Goal: Check status

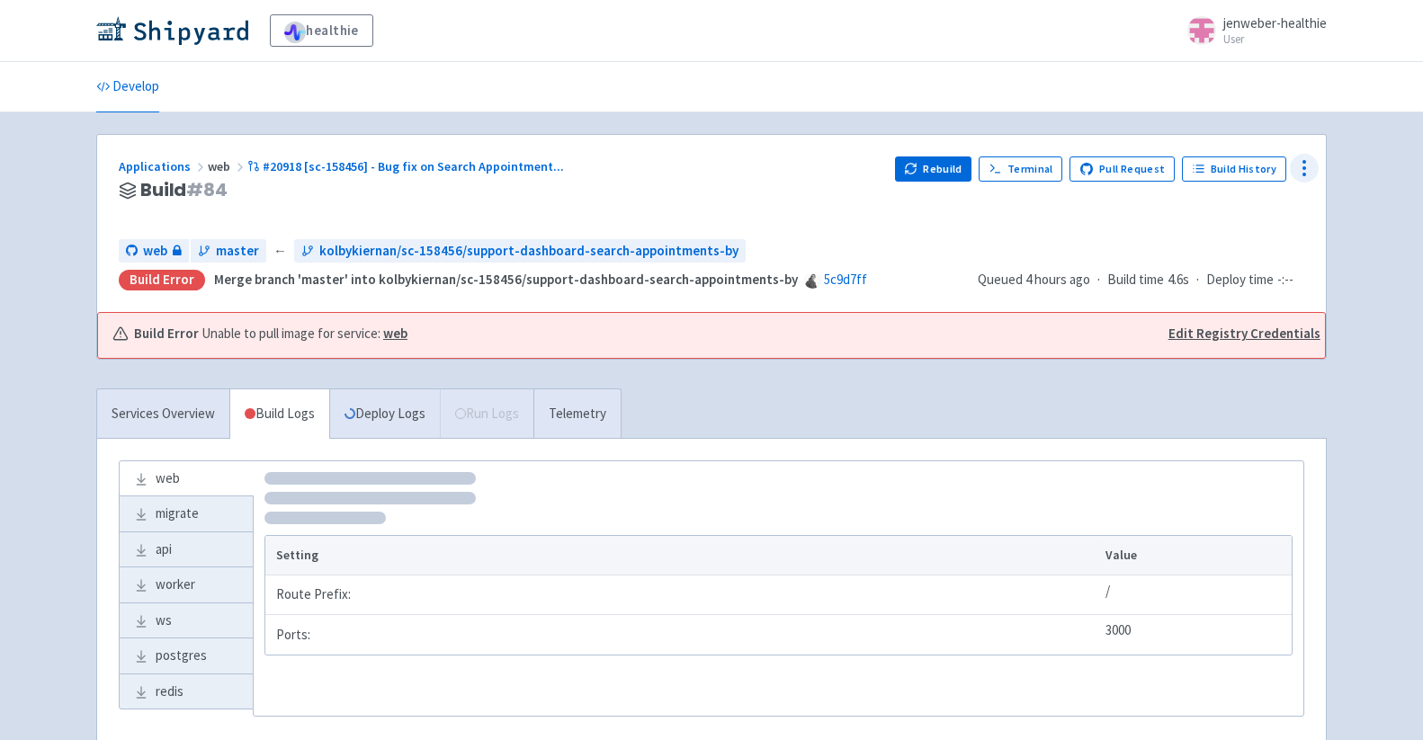
click at [1312, 166] on icon at bounding box center [1305, 168] width 22 height 22
click at [1240, 210] on span "Configure" at bounding box center [1237, 208] width 120 height 25
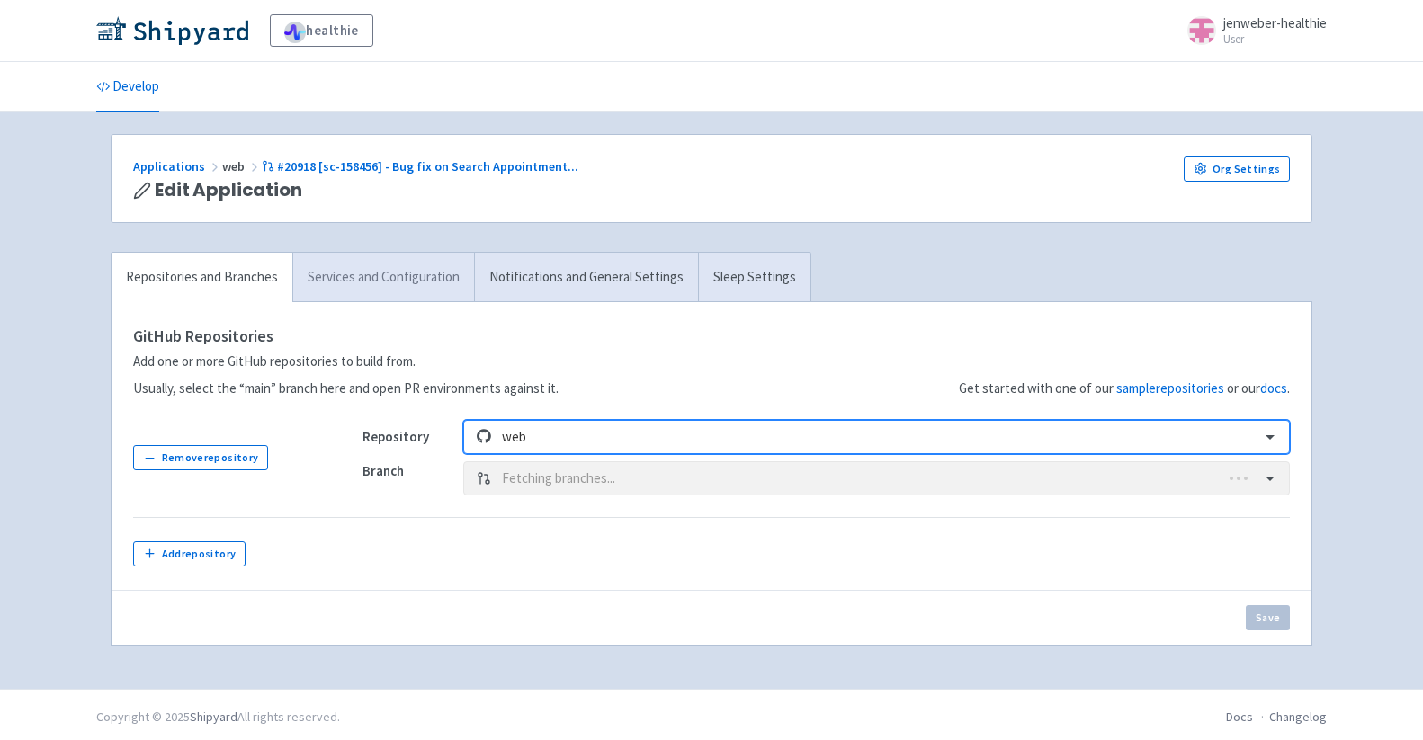
click at [401, 285] on link "Services and Configuration" at bounding box center [383, 277] width 182 height 49
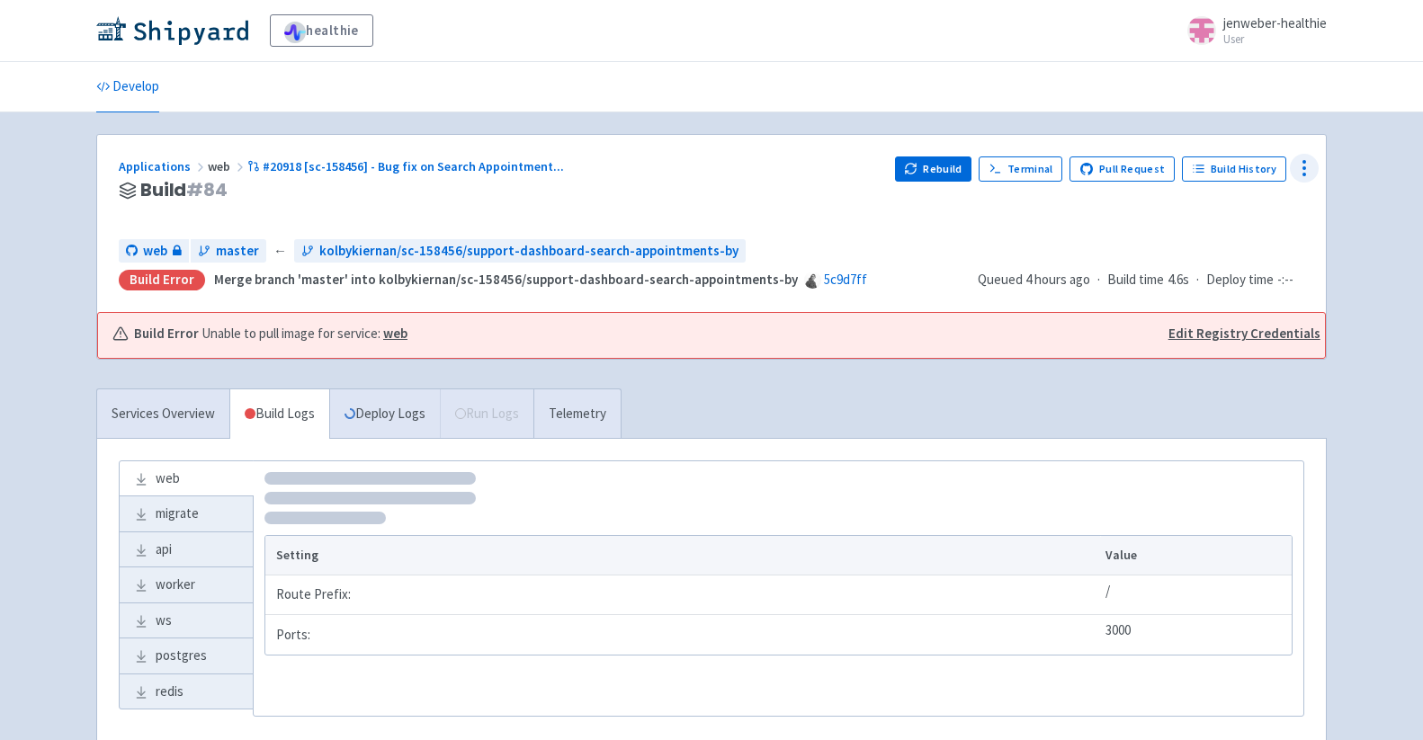
click at [1300, 171] on icon at bounding box center [1305, 168] width 22 height 22
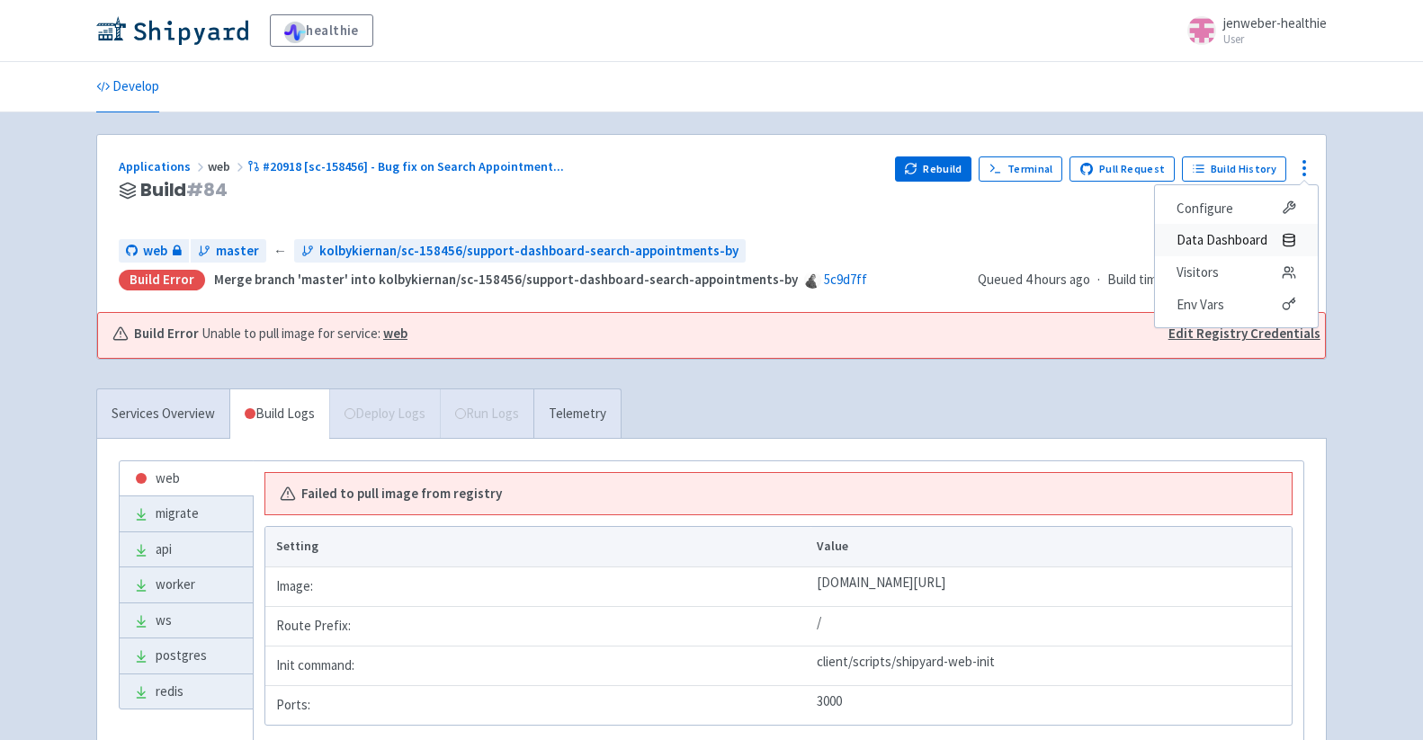
click at [1232, 245] on span "Data Dashboard" at bounding box center [1222, 240] width 91 height 25
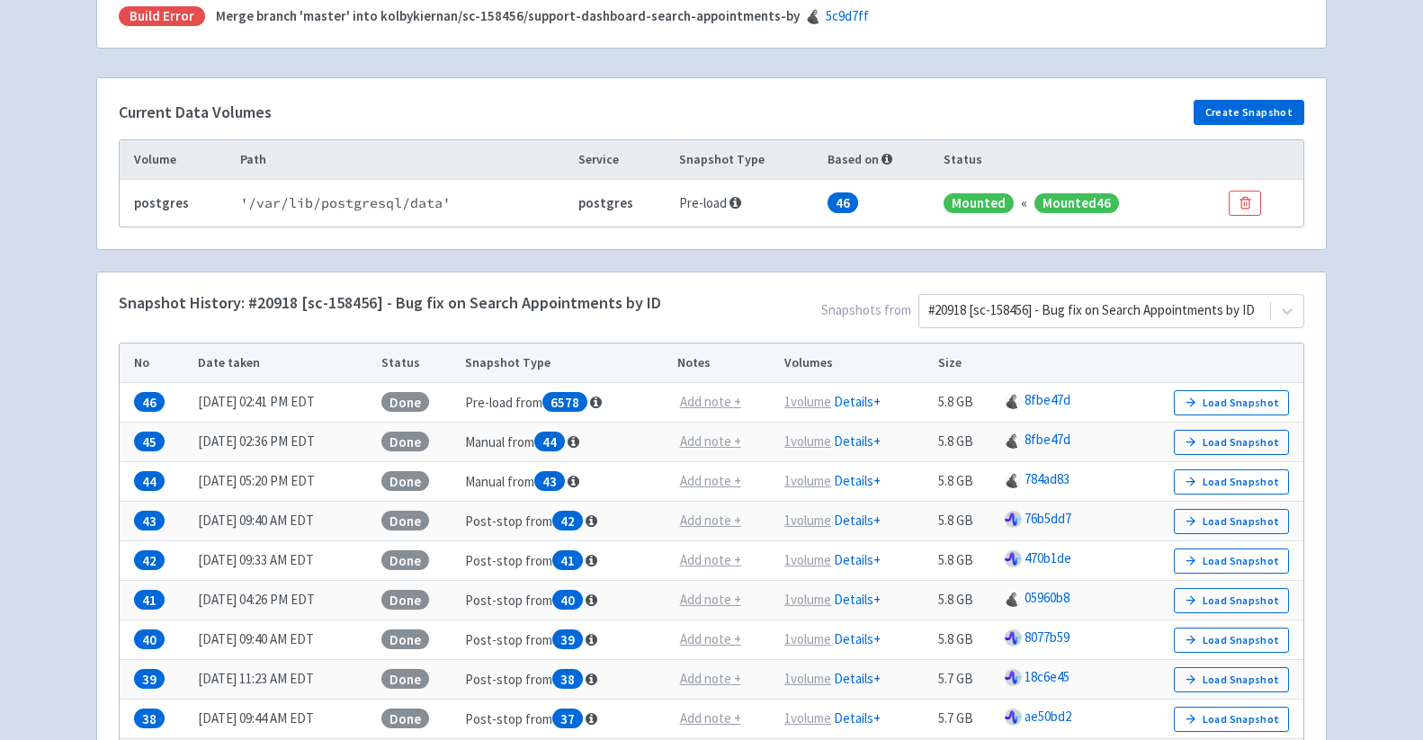
scroll to position [268, 0]
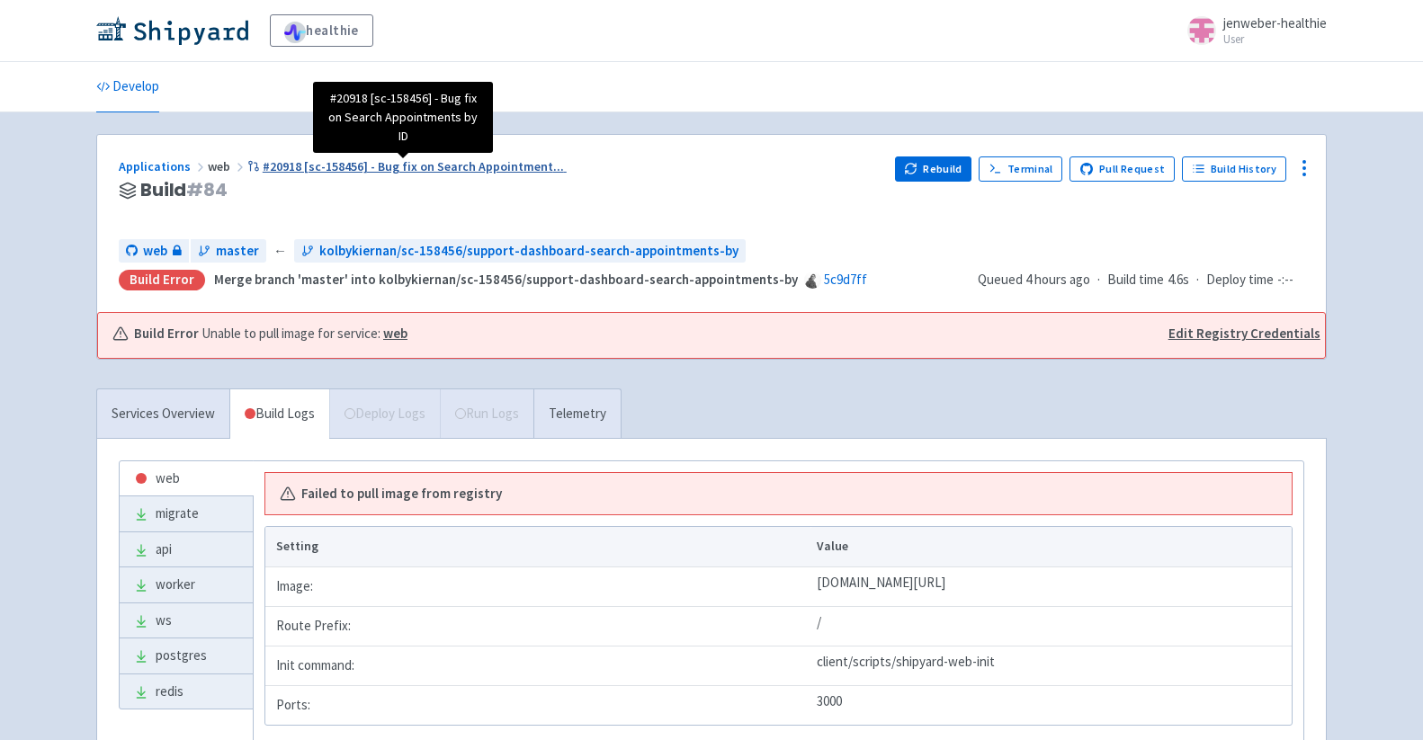
click at [452, 160] on span "#20918 [sc-158456] - Bug fix on Search Appointment ..." at bounding box center [413, 166] width 301 height 16
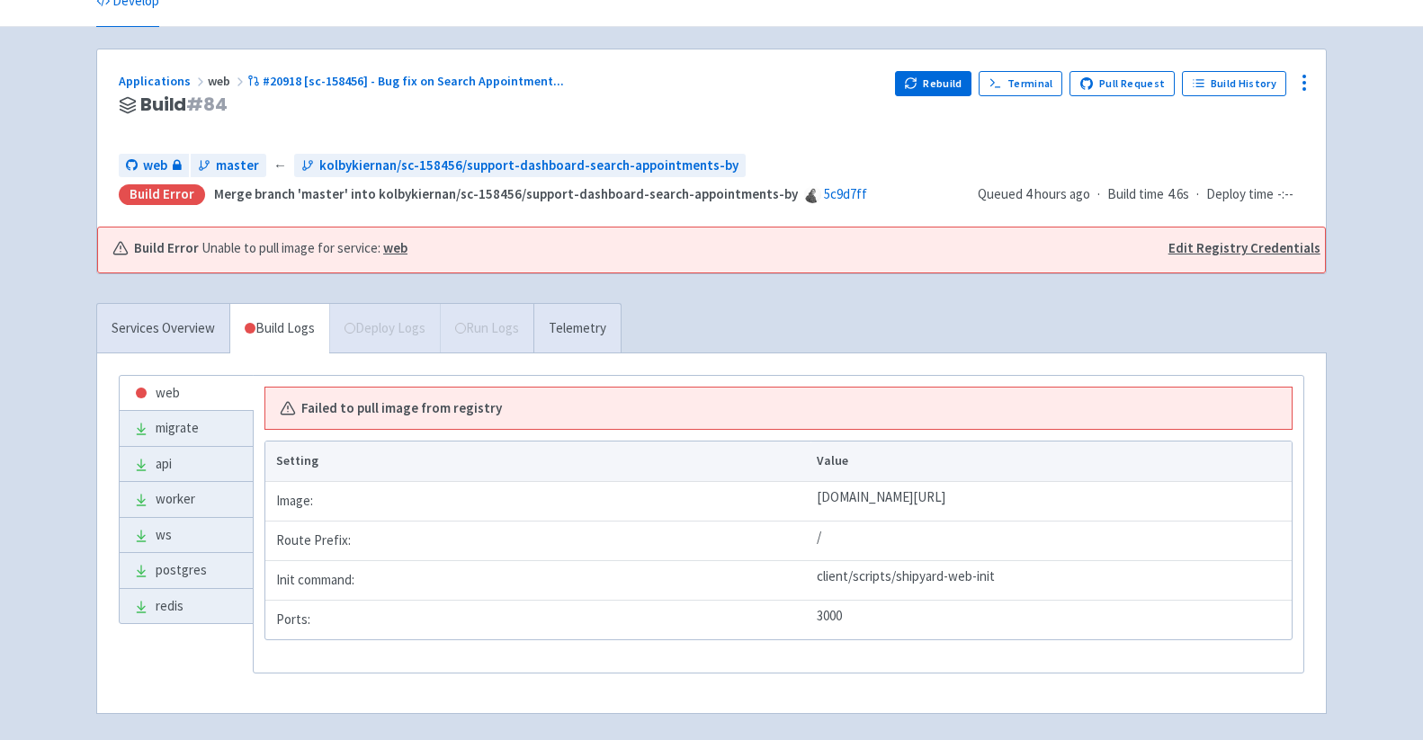
scroll to position [158, 0]
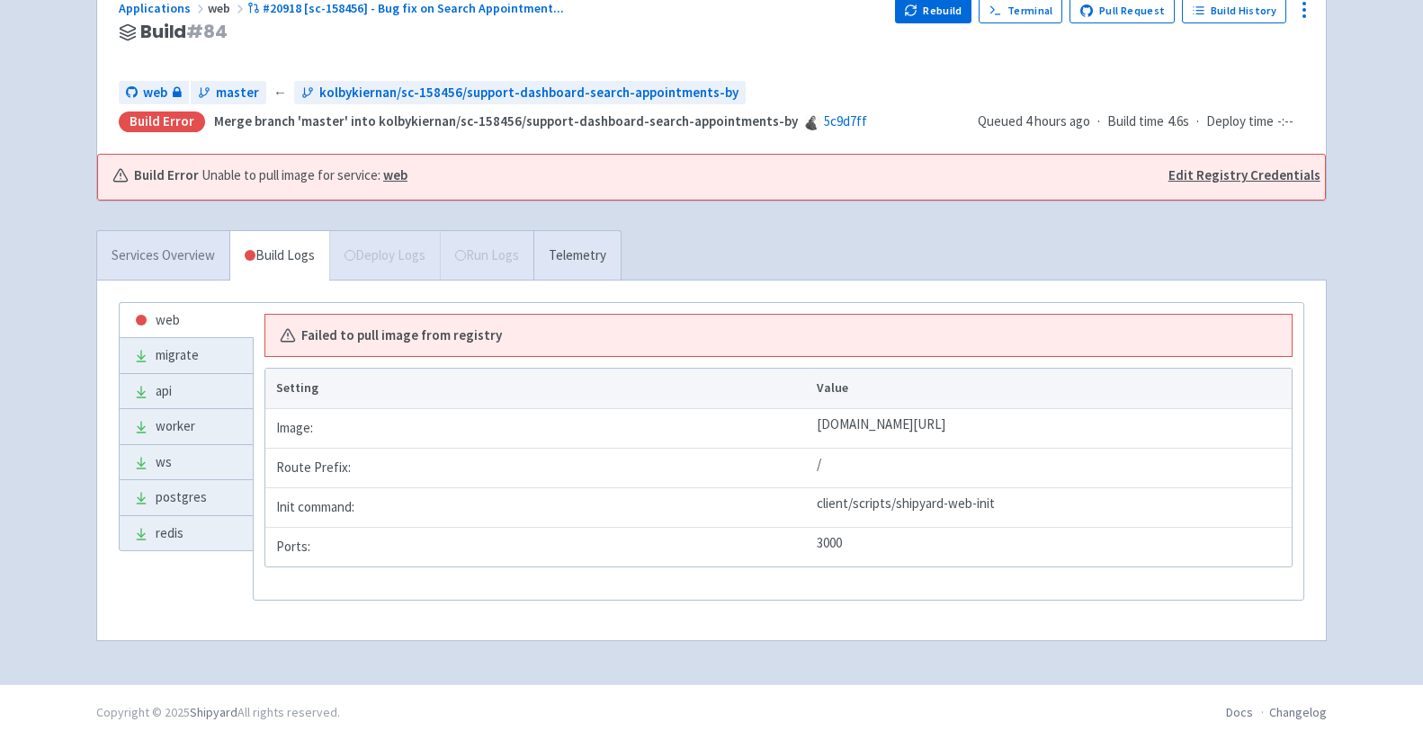
click at [167, 264] on link "Services Overview" at bounding box center [163, 255] width 132 height 49
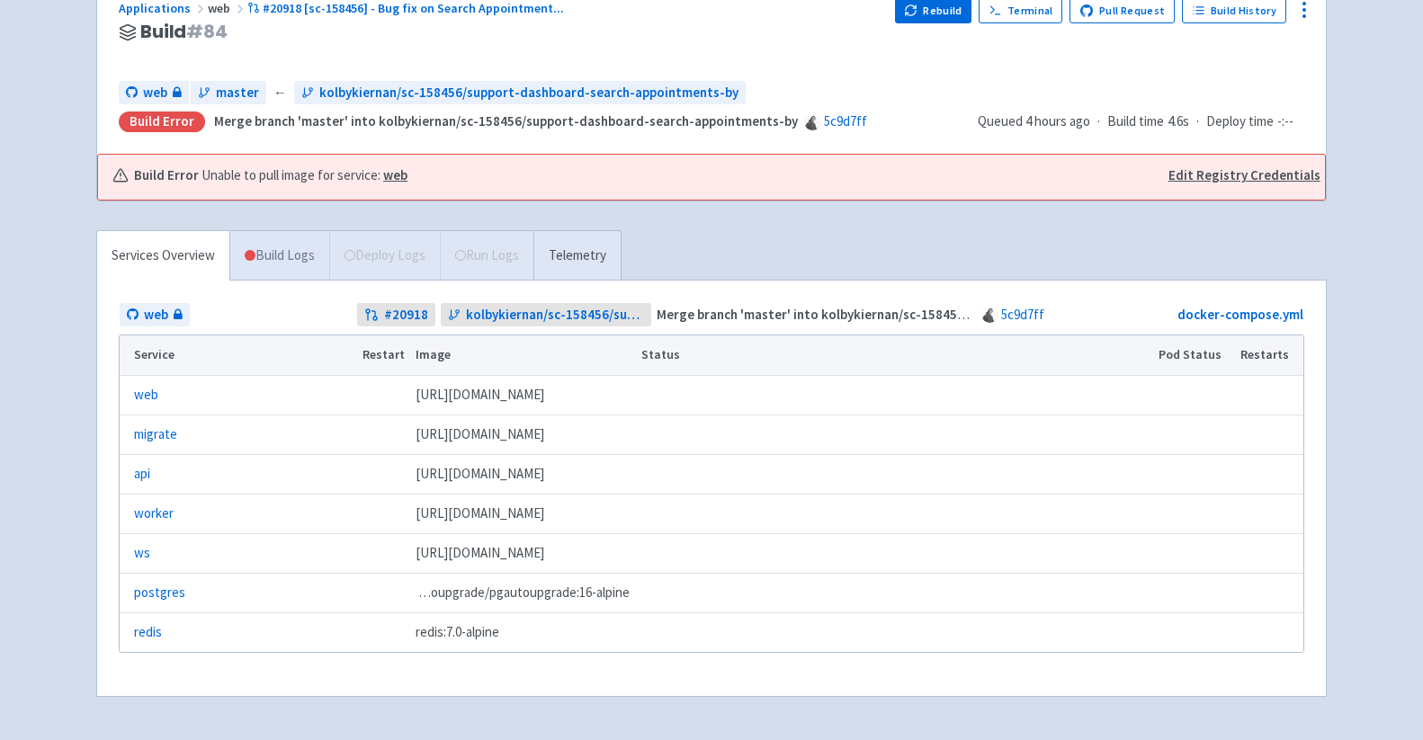
click at [267, 253] on link "Build Logs" at bounding box center [279, 255] width 99 height 49
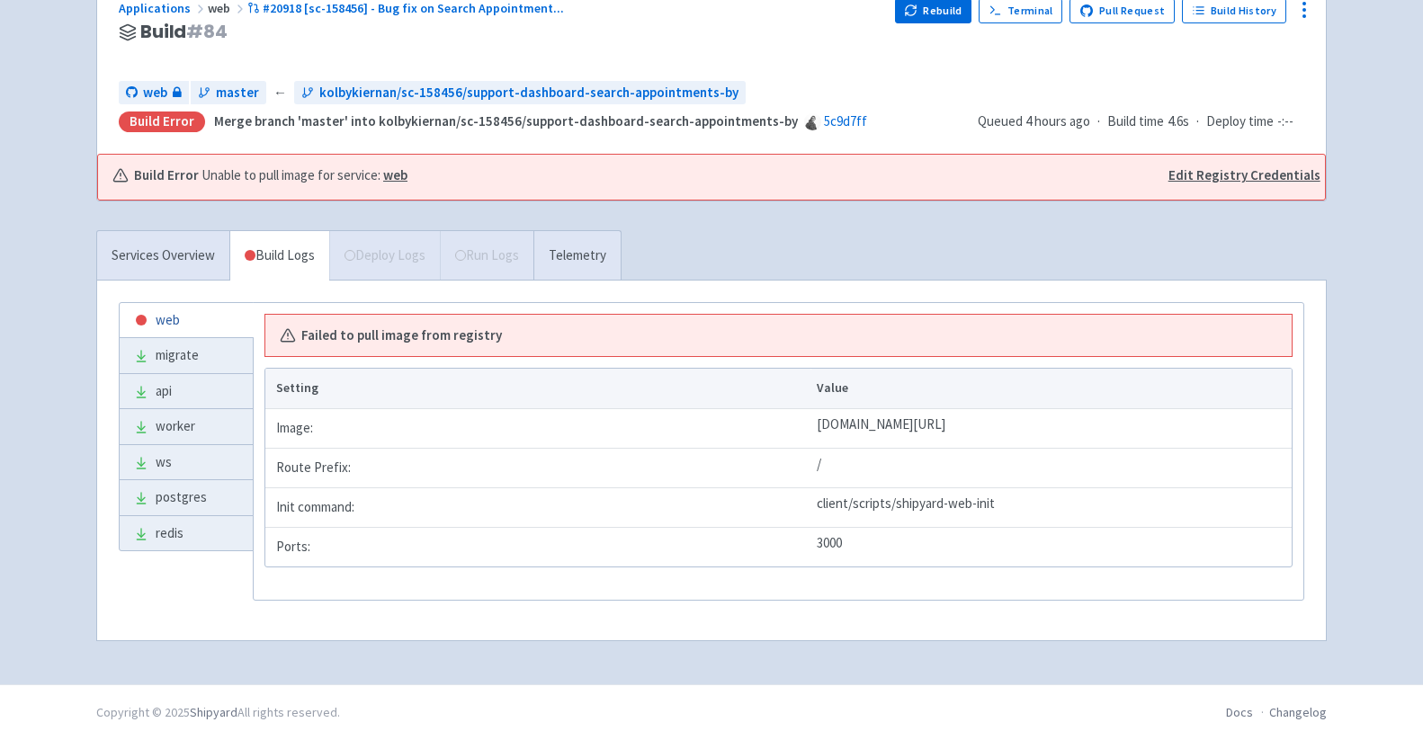
click at [192, 327] on link "web" at bounding box center [186, 320] width 133 height 35
click at [592, 342] on div "Failed to pull image from registry" at bounding box center [779, 336] width 998 height 21
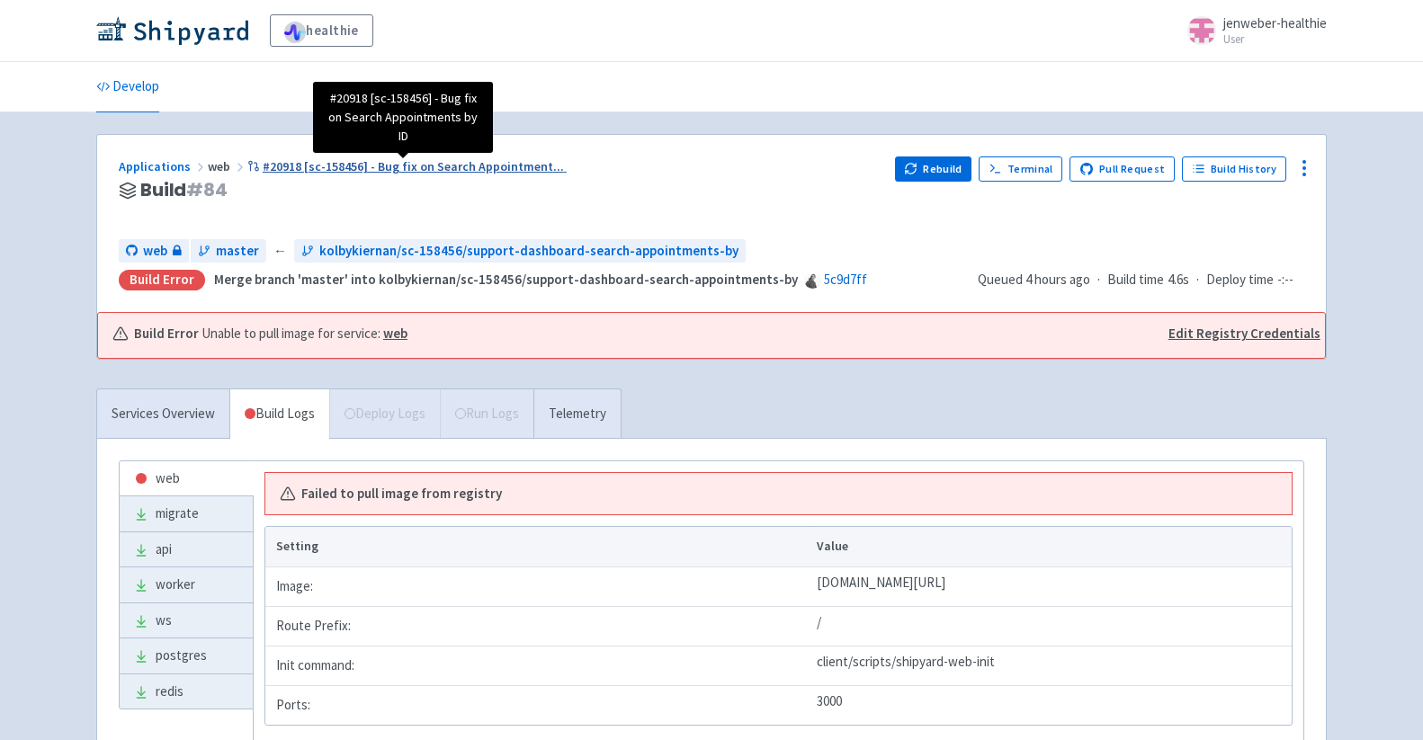
click at [438, 165] on span "#20918 [sc-158456] - Bug fix on Search Appointment ..." at bounding box center [413, 166] width 301 height 16
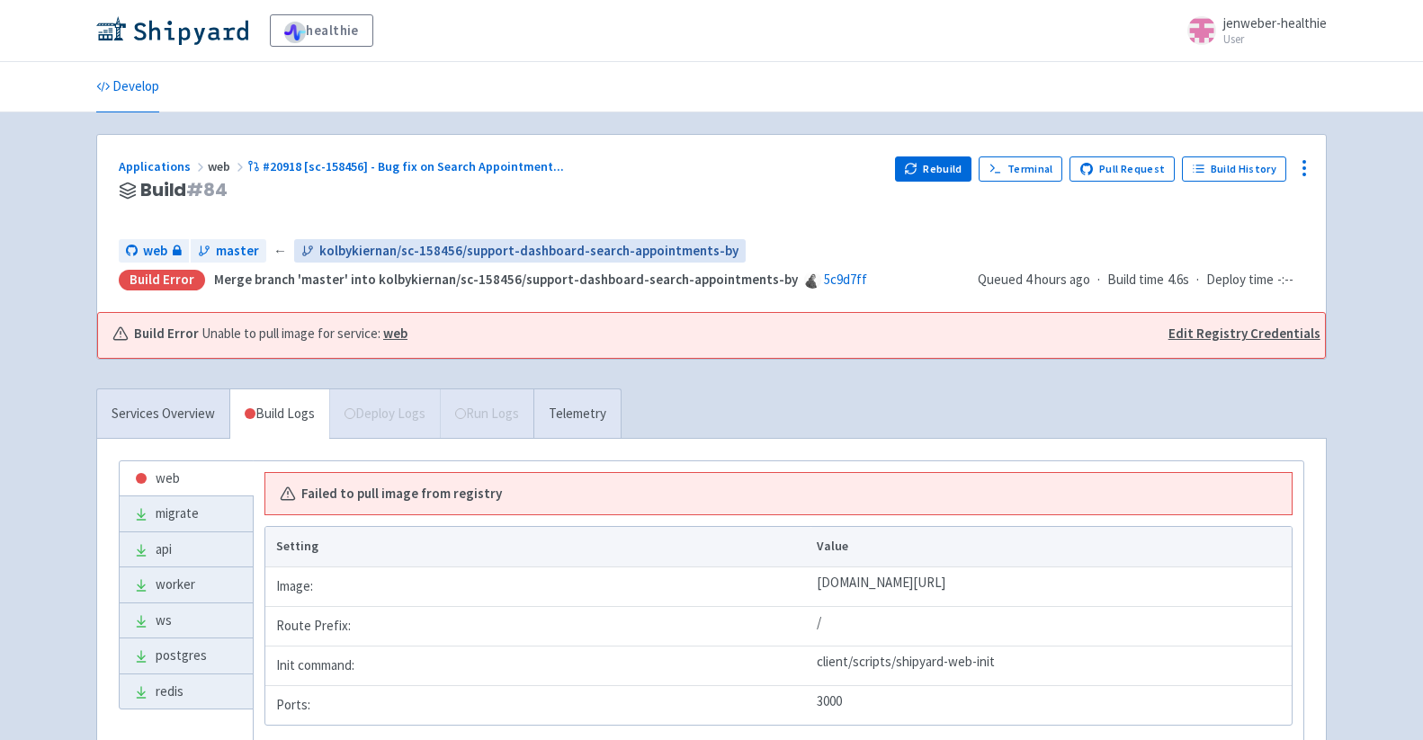
click at [501, 251] on span "kolbykiernan/sc-158456/support-dashboard-search-appointments-by" at bounding box center [528, 251] width 419 height 21
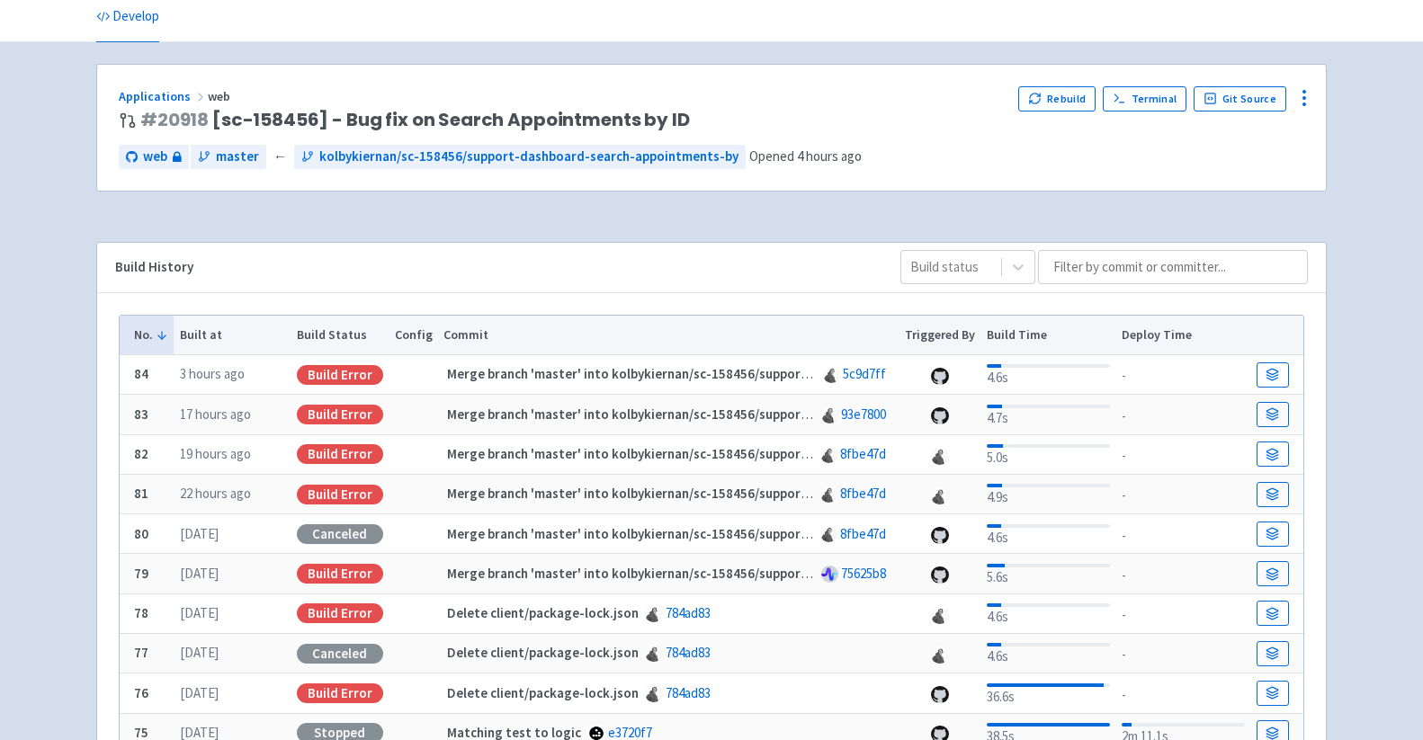
scroll to position [153, 0]
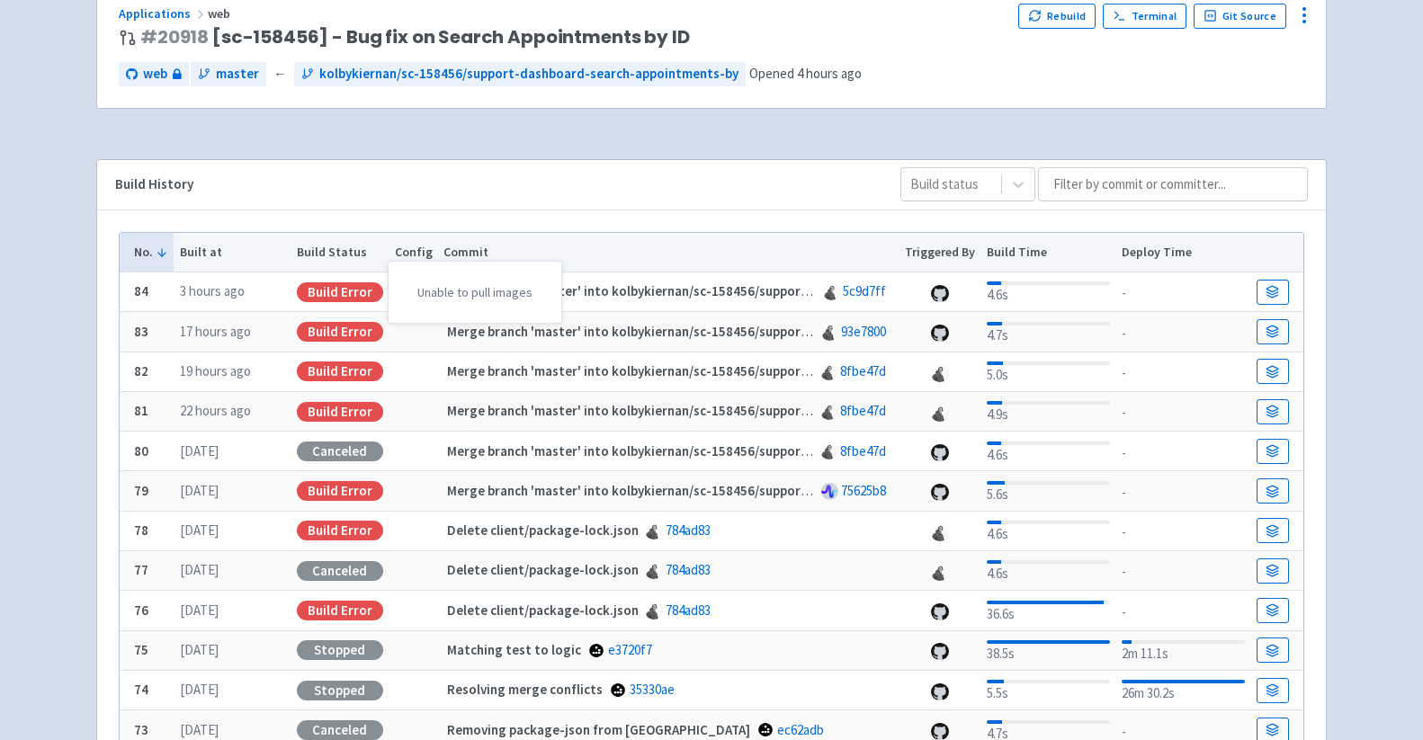
click at [356, 300] on div "Build Error" at bounding box center [340, 292] width 86 height 20
